Goal: Information Seeking & Learning: Learn about a topic

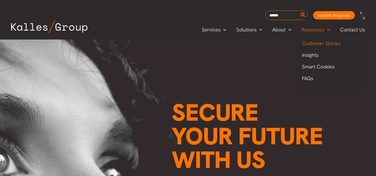
click at [322, 45] on span "Customer Stories" at bounding box center [321, 43] width 38 height 6
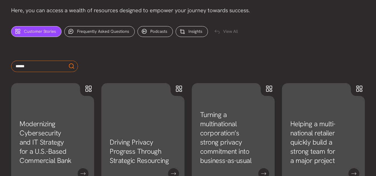
scroll to position [228, 0]
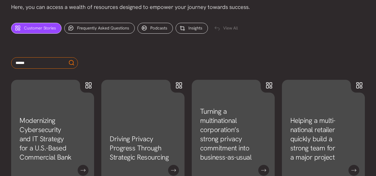
drag, startPoint x: 378, startPoint y: 24, endPoint x: 380, endPoint y: 78, distance: 53.8
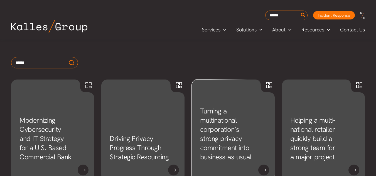
scroll to position [282, 0]
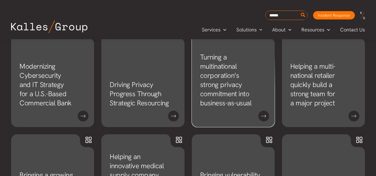
click at [233, 94] on link "Turning a multinational corporation’s strong privacy commitment into business-a…" at bounding box center [225, 80] width 51 height 55
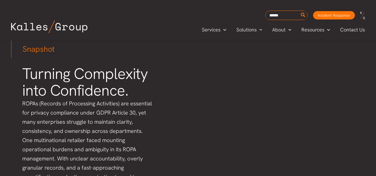
scroll to position [114, 0]
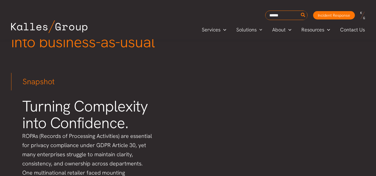
drag, startPoint x: 378, startPoint y: 12, endPoint x: 365, endPoint y: 22, distance: 16.1
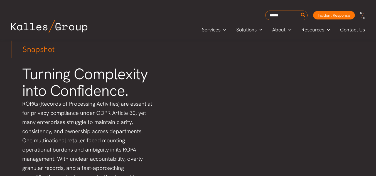
scroll to position [145, 0]
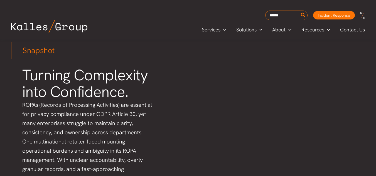
click at [214, 106] on div "Snapshot Turning Complexity into Confidence. ROPAs (Records of Processing Activ…" at bounding box center [188, 126] width 365 height 180
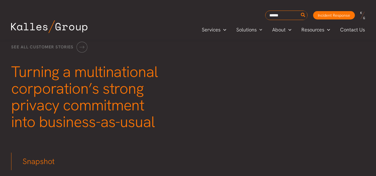
scroll to position [0, 0]
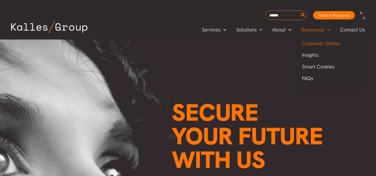
click at [326, 44] on span "Customer Stories" at bounding box center [321, 43] width 38 height 6
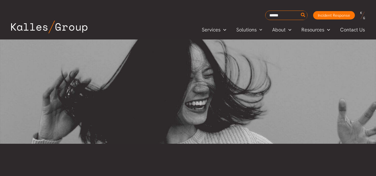
click at [158, 19] on div "Search for: Incident Response Incident Response" at bounding box center [254, 15] width 232 height 9
